Goal: Information Seeking & Learning: Check status

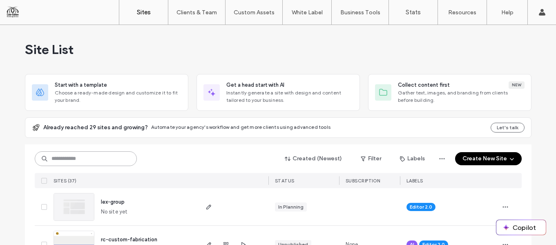
click at [79, 159] on input at bounding box center [86, 158] width 102 height 15
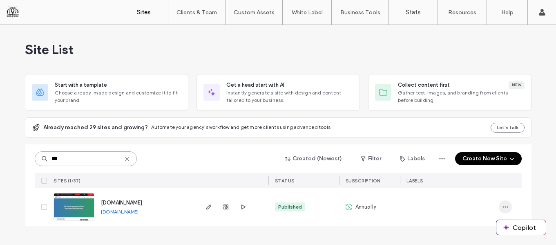
type input "***"
click at [505, 201] on span "button" at bounding box center [505, 206] width 13 height 13
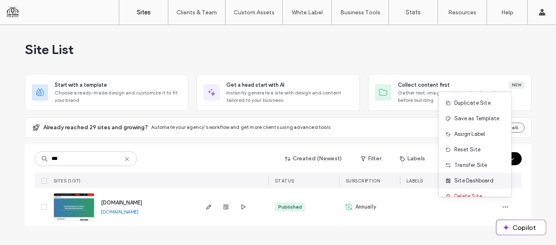
click at [473, 179] on span "Site Dashboard" at bounding box center [473, 180] width 39 height 8
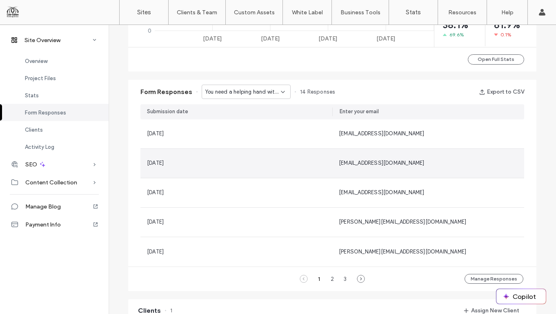
scroll to position [468, 0]
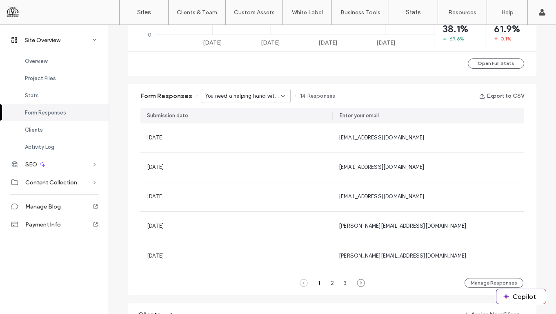
click at [281, 97] on icon at bounding box center [283, 96] width 7 height 7
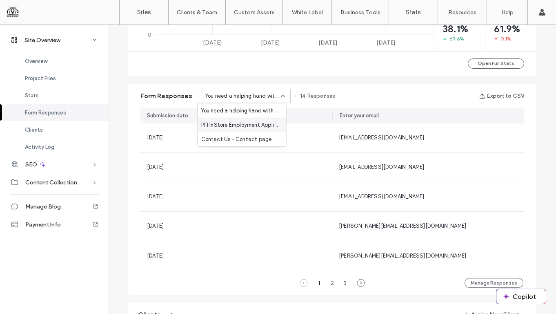
click at [263, 120] on div "PFI InStore Employment Application - Job Application popup" at bounding box center [242, 125] width 88 height 14
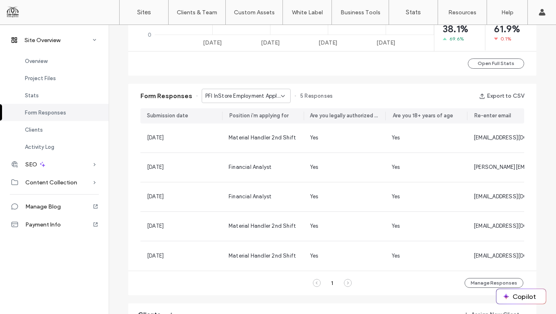
click at [279, 99] on div "PFI InStore Employment Application - Job Application popup" at bounding box center [246, 96] width 89 height 14
click at [256, 138] on span "Contact Us - Contact page" at bounding box center [236, 139] width 71 height 8
